Goal: Task Accomplishment & Management: Manage account settings

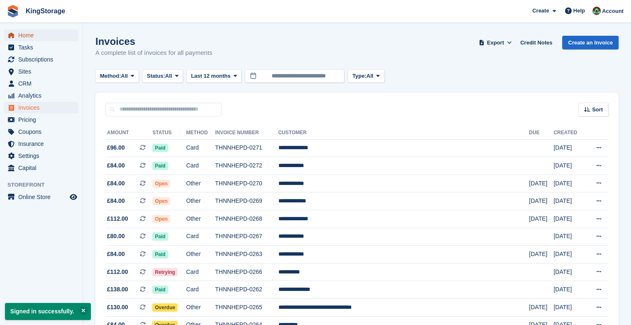
click at [31, 32] on span "Home" at bounding box center [43, 35] width 50 height 12
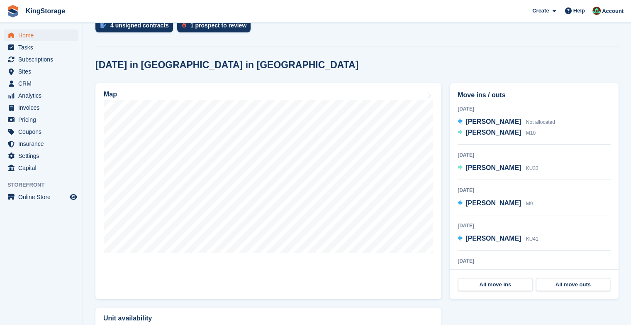
scroll to position [190, 0]
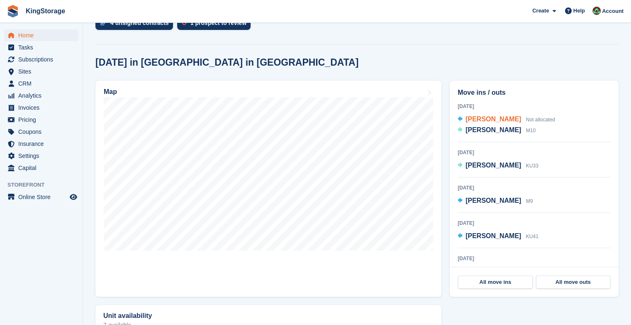
click at [490, 119] on span "[PERSON_NAME]" at bounding box center [494, 118] width 56 height 7
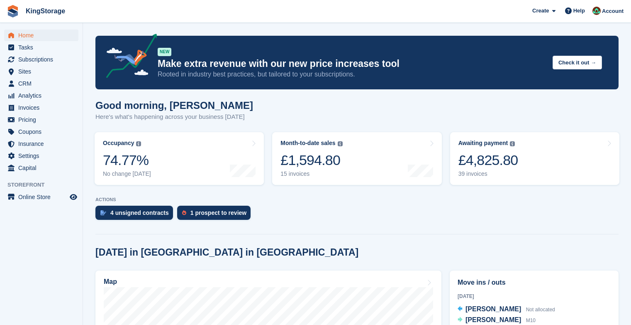
scroll to position [190, 0]
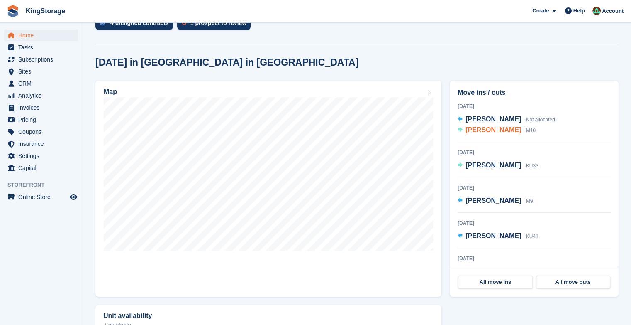
click at [496, 130] on span "[PERSON_NAME]" at bounding box center [494, 129] width 56 height 7
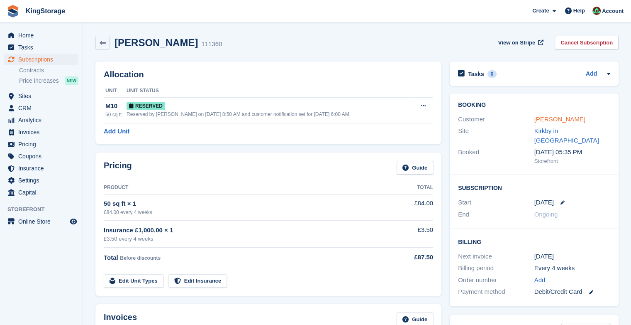
click at [551, 120] on link "Shannon bird" at bounding box center [560, 118] width 51 height 7
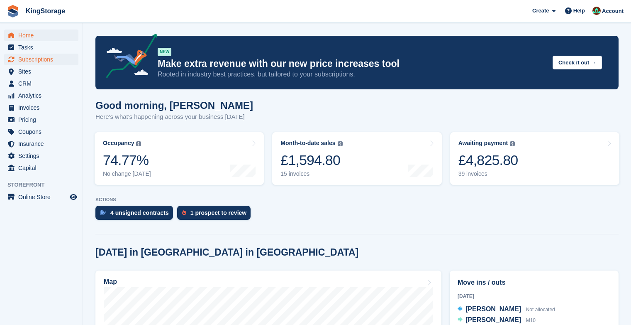
scroll to position [190, 0]
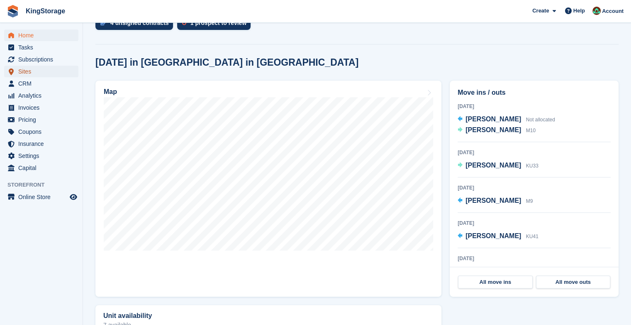
click at [33, 68] on span "Sites" at bounding box center [43, 72] width 50 height 12
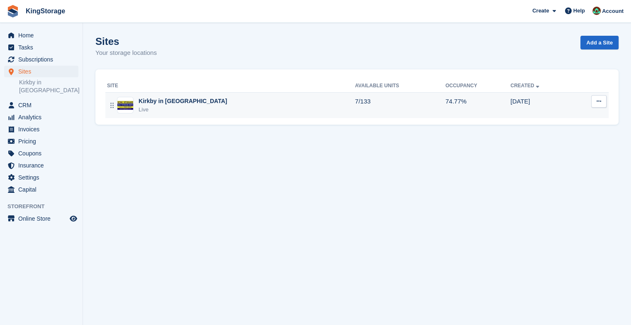
click at [154, 109] on div "Live" at bounding box center [183, 109] width 88 height 8
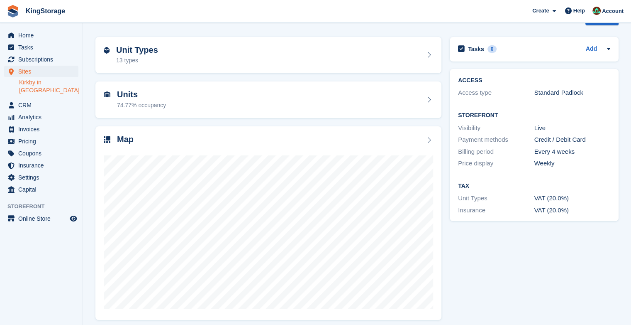
scroll to position [29, 0]
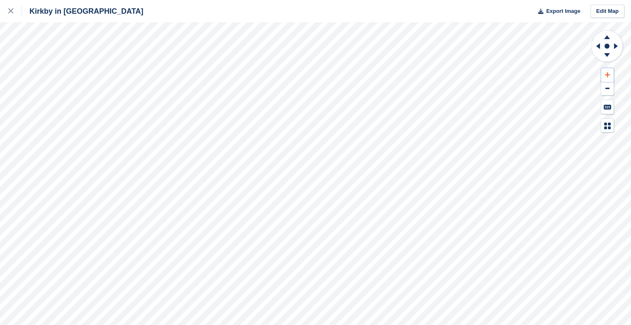
click at [605, 74] on icon at bounding box center [607, 74] width 5 height 5
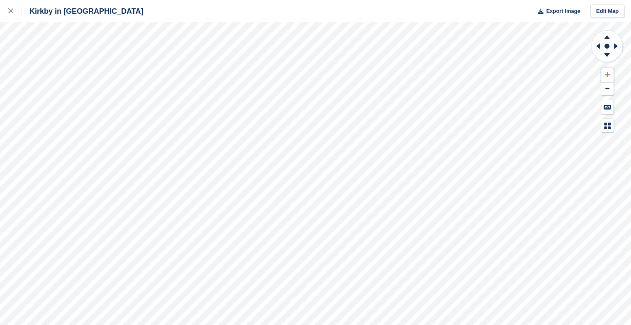
click at [605, 74] on icon at bounding box center [607, 74] width 5 height 5
click at [616, 44] on icon at bounding box center [617, 46] width 10 height 22
click at [598, 46] on icon at bounding box center [598, 46] width 4 height 6
drag, startPoint x: 598, startPoint y: 46, endPoint x: 603, endPoint y: 39, distance: 8.9
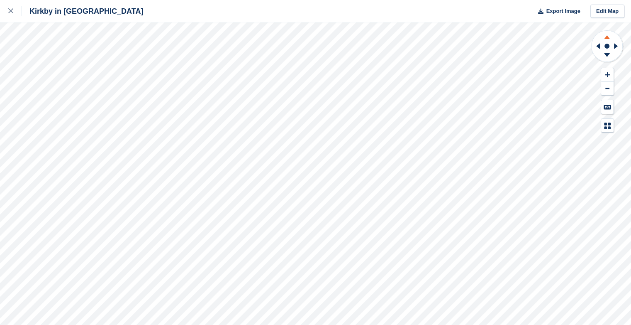
click at [603, 39] on icon at bounding box center [607, 36] width 22 height 10
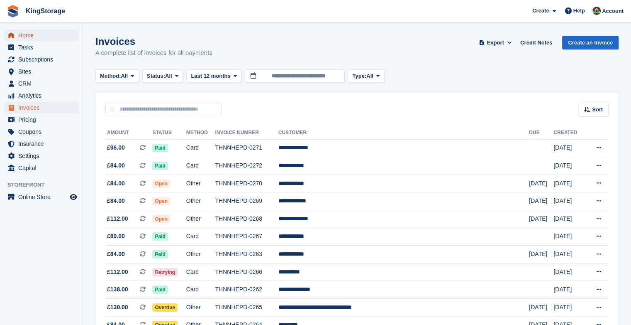
click at [26, 38] on span "Home" at bounding box center [43, 35] width 50 height 12
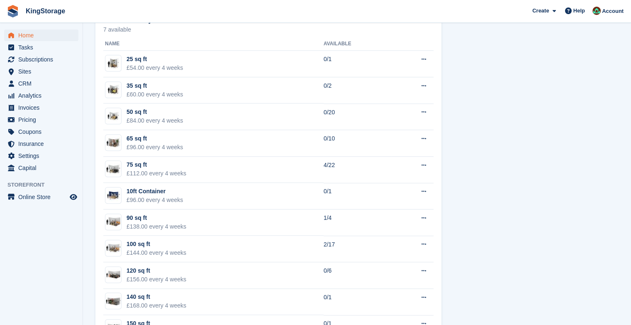
scroll to position [491, 0]
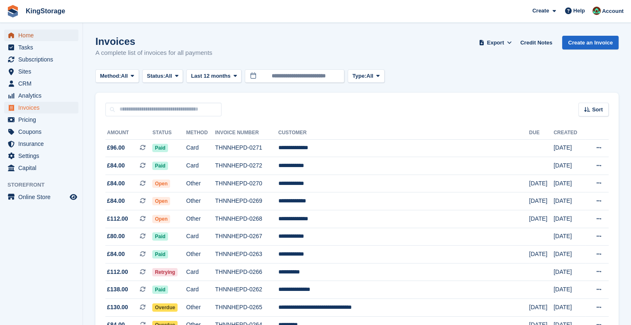
click at [32, 39] on span "Home" at bounding box center [43, 35] width 50 height 12
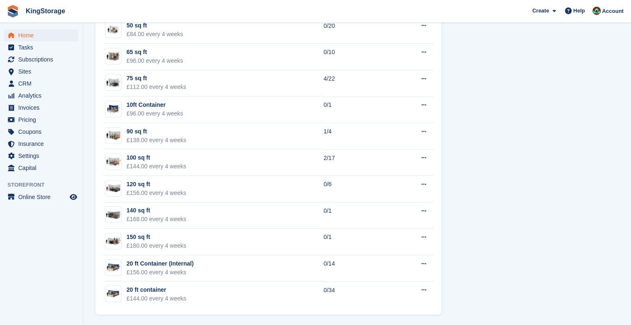
scroll to position [571, 0]
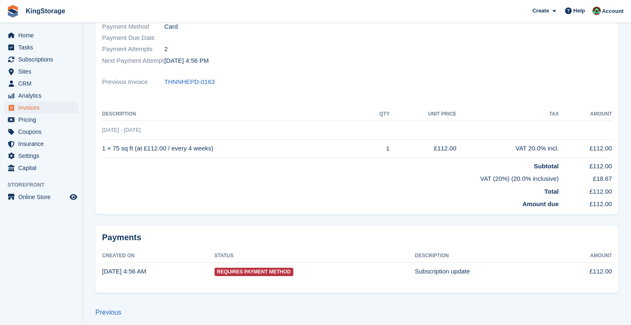
scroll to position [176, 0]
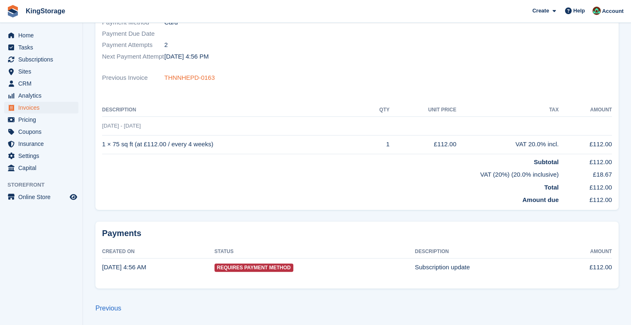
click at [188, 76] on link "THNNHEPD-0163" at bounding box center [189, 78] width 51 height 10
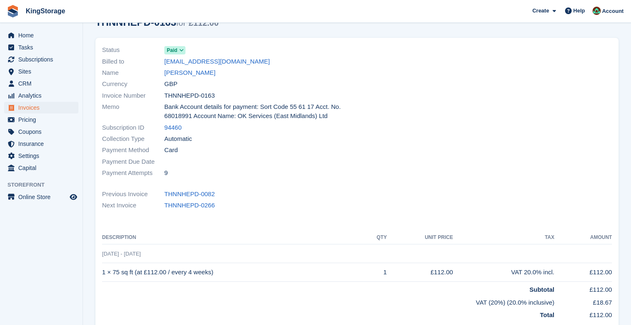
scroll to position [19, 0]
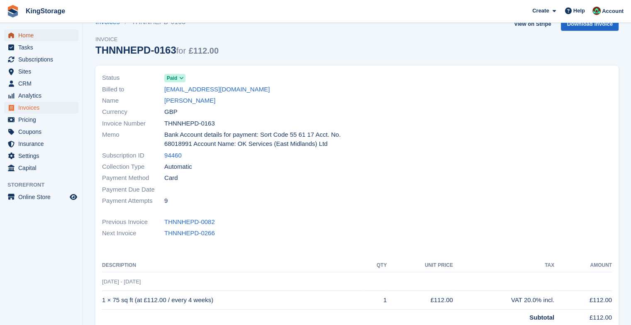
click at [34, 36] on span "Home" at bounding box center [43, 35] width 50 height 12
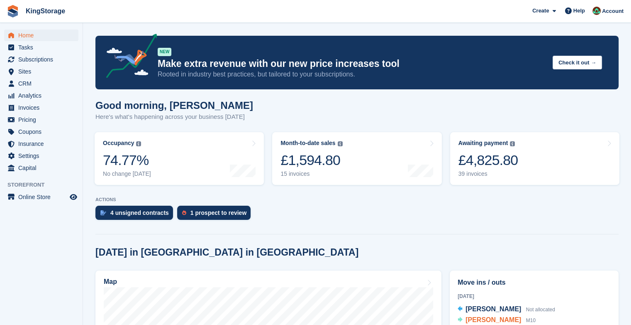
click at [477, 321] on span "Shannon bird" at bounding box center [494, 319] width 56 height 7
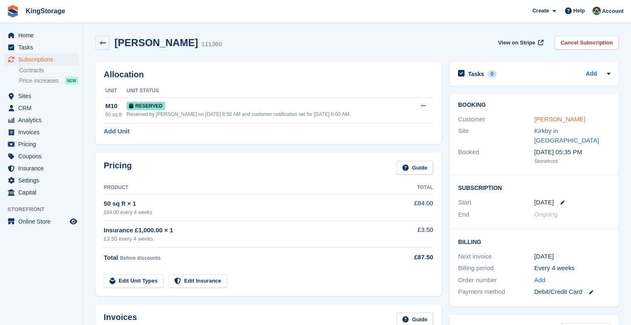
click at [569, 119] on link "Shannon bird" at bounding box center [560, 118] width 51 height 7
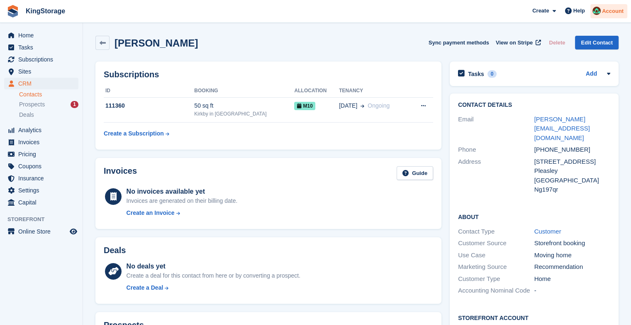
click at [618, 15] on span "Account" at bounding box center [613, 11] width 22 height 8
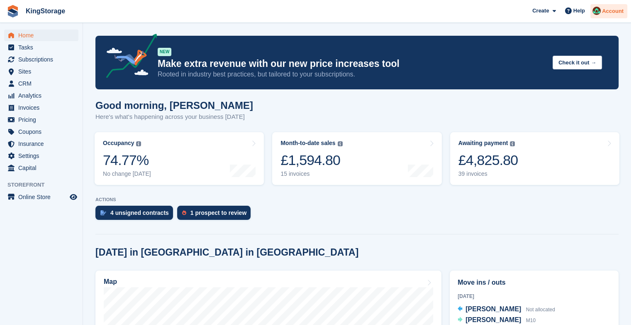
click at [609, 15] on div "Account" at bounding box center [609, 11] width 37 height 15
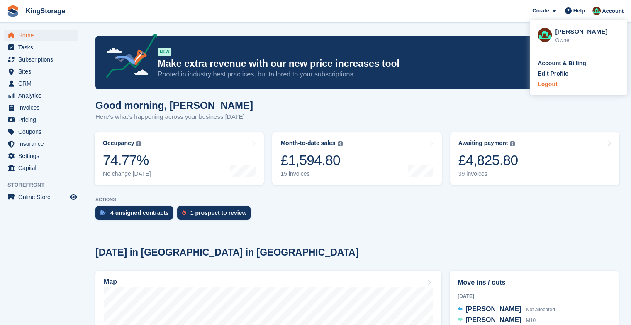
click at [547, 84] on div "Logout" at bounding box center [548, 84] width 20 height 9
